Goal: Transaction & Acquisition: Purchase product/service

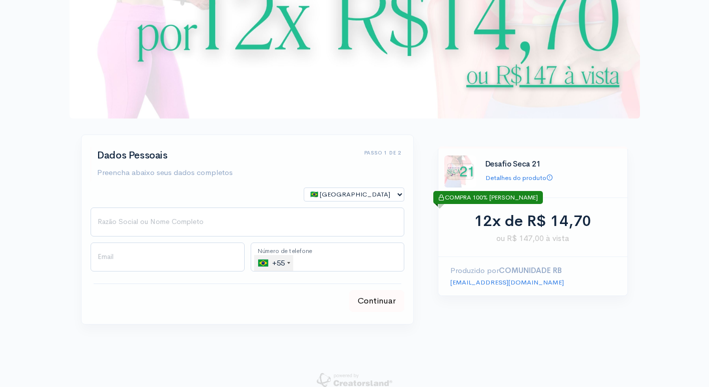
scroll to position [100, 0]
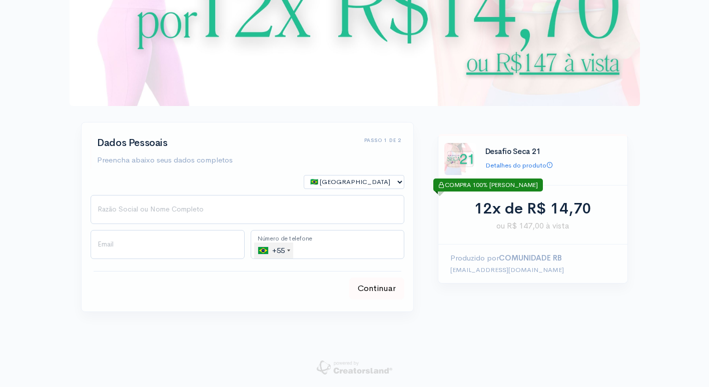
click at [497, 270] on link "[EMAIL_ADDRESS][DOMAIN_NAME]" at bounding box center [507, 270] width 114 height 9
drag, startPoint x: 626, startPoint y: 318, endPoint x: 593, endPoint y: 318, distance: 32.5
click at [625, 318] on div "step 1 step 1 Passo 1 de 2 Dados Pessoais Preencha abaixo seus dados completos …" at bounding box center [355, 223] width 570 height 202
drag, startPoint x: 537, startPoint y: 270, endPoint x: 449, endPoint y: 268, distance: 87.5
click at [449, 268] on div "Produzido por COMUNIDADE RB [EMAIL_ADDRESS][DOMAIN_NAME]" at bounding box center [532, 264] width 189 height 39
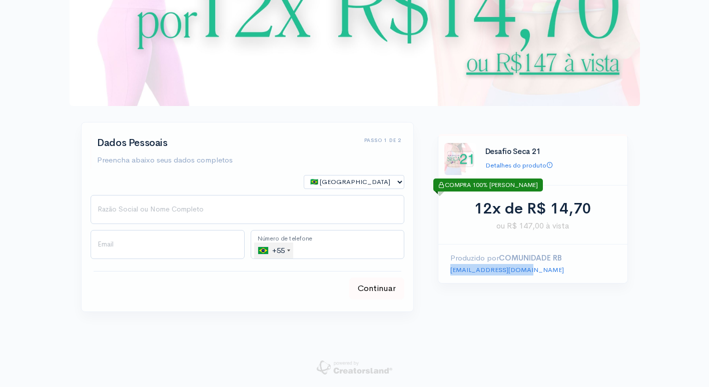
copy link "[EMAIL_ADDRESS][DOMAIN_NAME]"
click at [510, 168] on link "Detalhes do produto" at bounding box center [519, 165] width 68 height 9
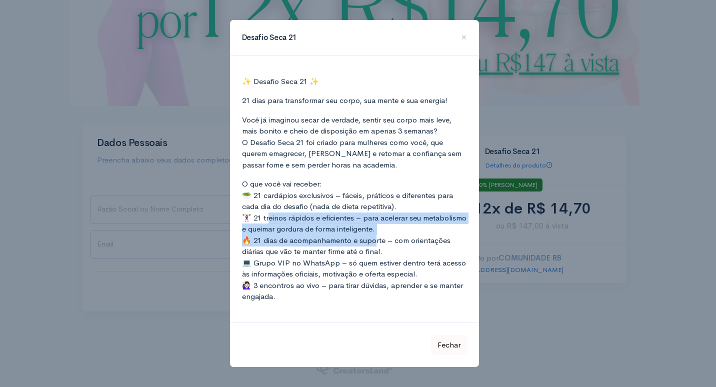
drag, startPoint x: 319, startPoint y: 230, endPoint x: 376, endPoint y: 236, distance: 57.3
click at [376, 236] on p "O que você vai receber: 🥗 21 cardápios exclusivos – fáceis, práticos e diferent…" at bounding box center [354, 241] width 225 height 124
drag, startPoint x: 376, startPoint y: 236, endPoint x: 314, endPoint y: 233, distance: 62.6
click at [314, 233] on p "O que você vai receber: 🥗 21 cardápios exclusivos – fáceis, práticos e diferent…" at bounding box center [354, 241] width 225 height 124
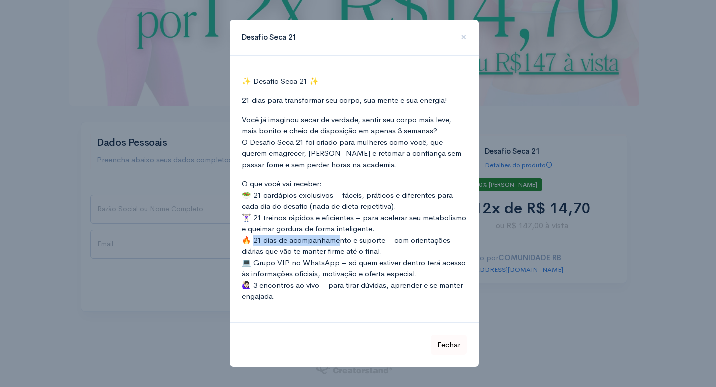
drag, startPoint x: 254, startPoint y: 238, endPoint x: 341, endPoint y: 242, distance: 86.6
click at [341, 242] on p "O que você vai receber: 🥗 21 cardápios exclusivos – fáceis, práticos e diferent…" at bounding box center [354, 241] width 225 height 124
click at [468, 38] on button "×" at bounding box center [464, 38] width 30 height 36
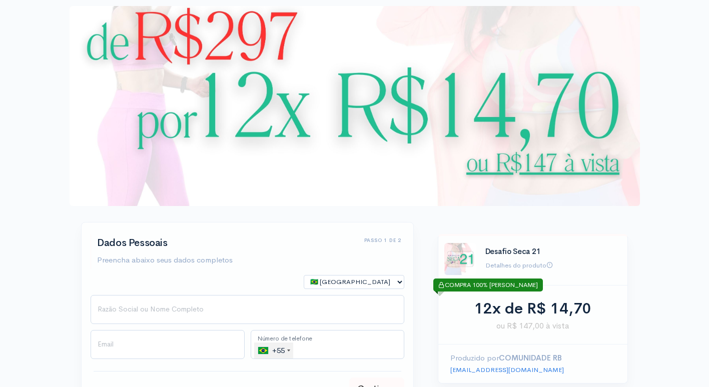
click at [526, 264] on link "Detalhes do produto" at bounding box center [519, 265] width 68 height 9
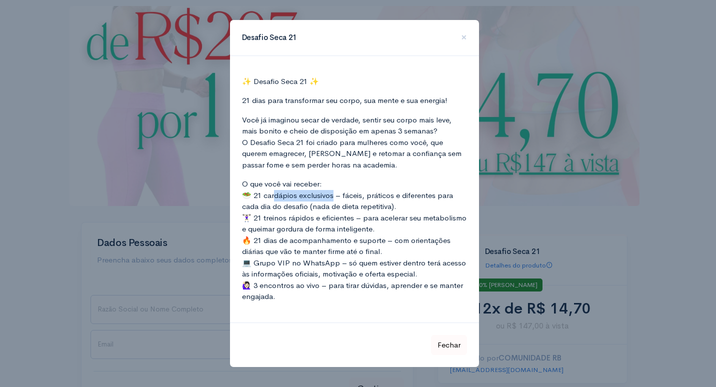
drag, startPoint x: 277, startPoint y: 192, endPoint x: 334, endPoint y: 195, distance: 57.1
click at [334, 195] on p "O que você vai receber: 🥗 21 cardápios exclusivos – fáceis, práticos e diferent…" at bounding box center [354, 241] width 225 height 124
drag, startPoint x: 334, startPoint y: 195, endPoint x: 340, endPoint y: 204, distance: 10.1
click at [340, 204] on p "O que você vai receber: 🥗 21 cardápios exclusivos – fáceis, práticos e diferent…" at bounding box center [354, 241] width 225 height 124
click at [464, 42] on span "×" at bounding box center [464, 37] width 6 height 15
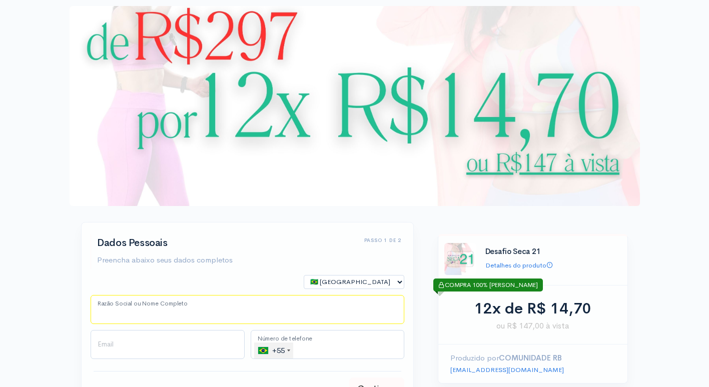
click at [131, 314] on input "Razão Social ou Nome Completo" at bounding box center [248, 309] width 314 height 29
type input "BÁRBARA DOMANSKY DOS REIS MOREIRA"
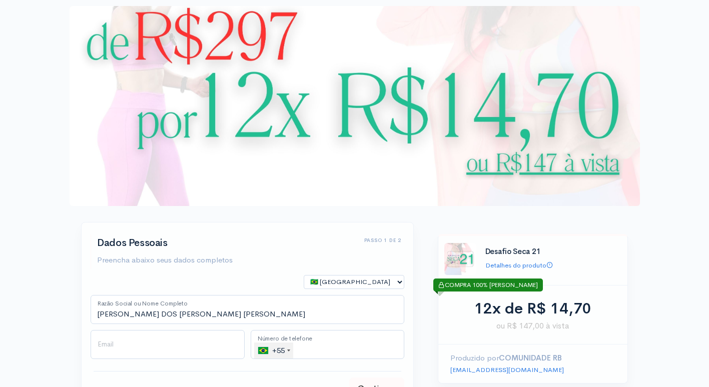
type input "barbaradreis90@gmail.com"
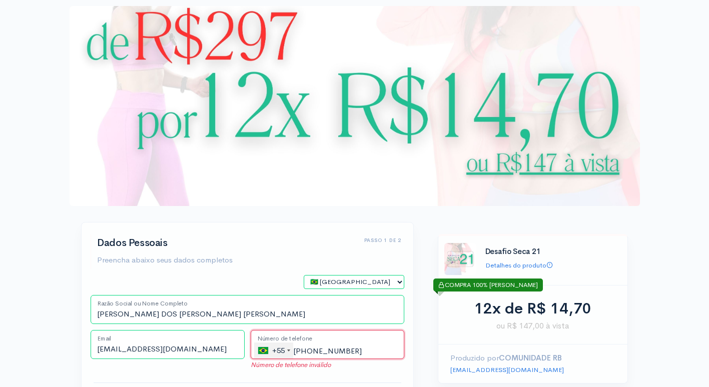
drag, startPoint x: 302, startPoint y: 350, endPoint x: 295, endPoint y: 349, distance: 7.1
click at [295, 349] on input "(55) 43999-8155" at bounding box center [328, 344] width 154 height 29
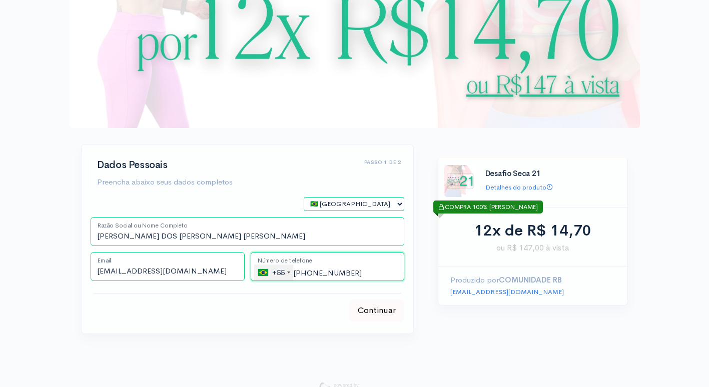
scroll to position [100, 0]
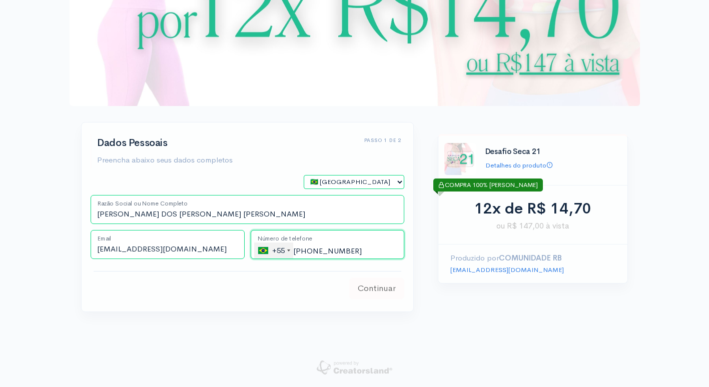
type input "(43) 99981-5527"
click at [394, 289] on button "Continuar" at bounding box center [376, 289] width 55 height 22
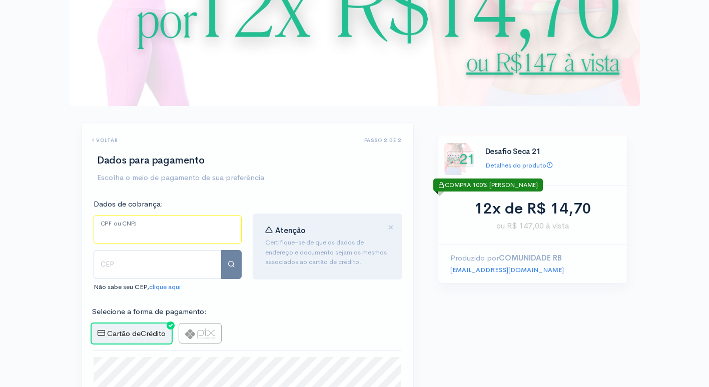
click at [140, 222] on input "CPF ou CNPJ" at bounding box center [168, 229] width 148 height 29
type input "056.334.389-30"
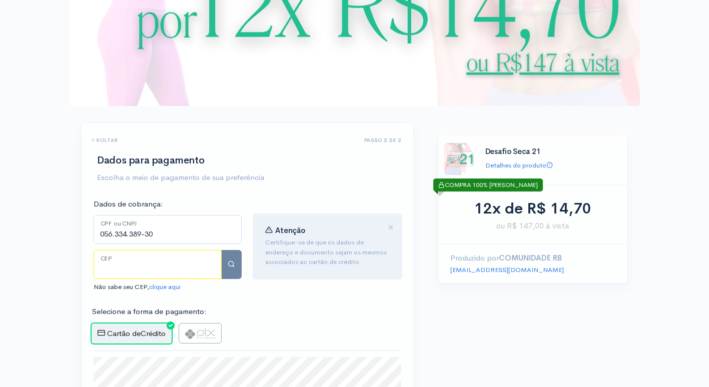
click at [119, 274] on input "CEP" at bounding box center [158, 264] width 128 height 29
type input "86047480"
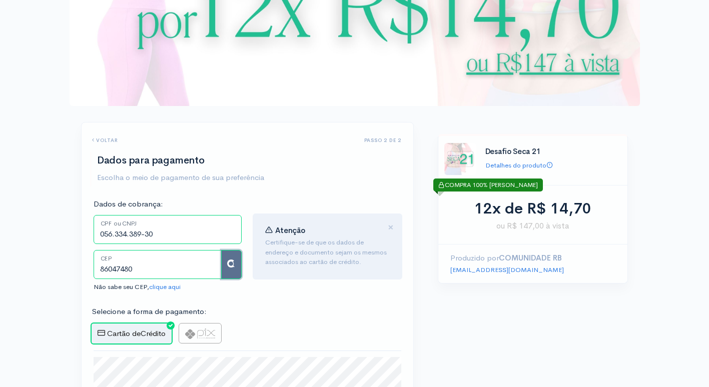
click at [235, 266] on span "button" at bounding box center [232, 264] width 8 height 8
type input "86047480"
type input "Rua Fermino Barbosa"
type input "Aurora"
type input "Londrina"
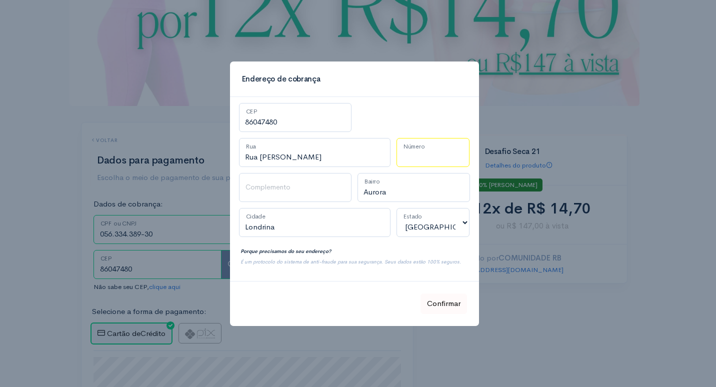
click at [425, 159] on input "Número" at bounding box center [433, 152] width 73 height 29
type input "50"
click at [268, 191] on input "Complemento" at bounding box center [295, 187] width 113 height 29
click at [454, 300] on button "Confirmar" at bounding box center [444, 304] width 47 height 21
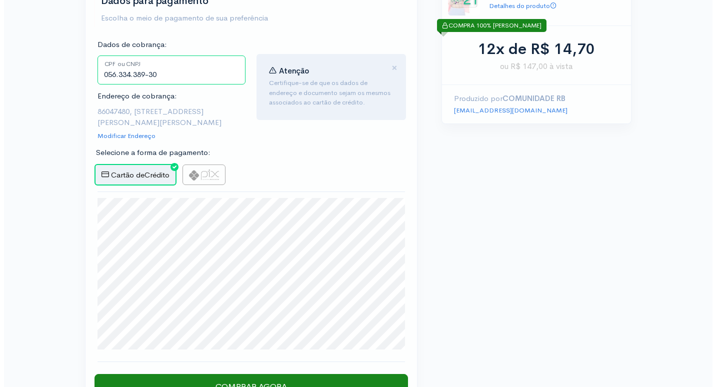
scroll to position [315, 0]
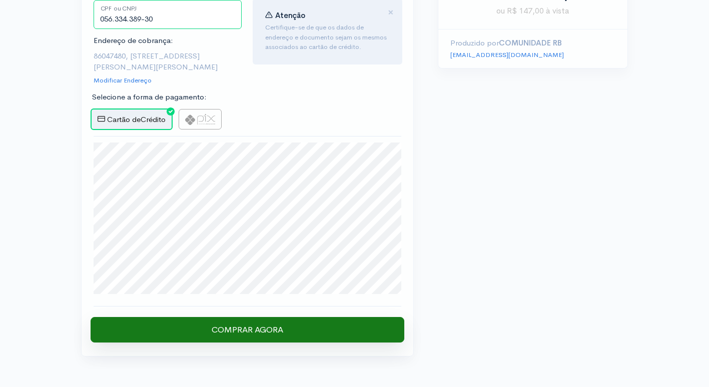
click at [236, 331] on input "Comprar Agora" at bounding box center [248, 330] width 314 height 26
